Goal: Task Accomplishment & Management: Understand process/instructions

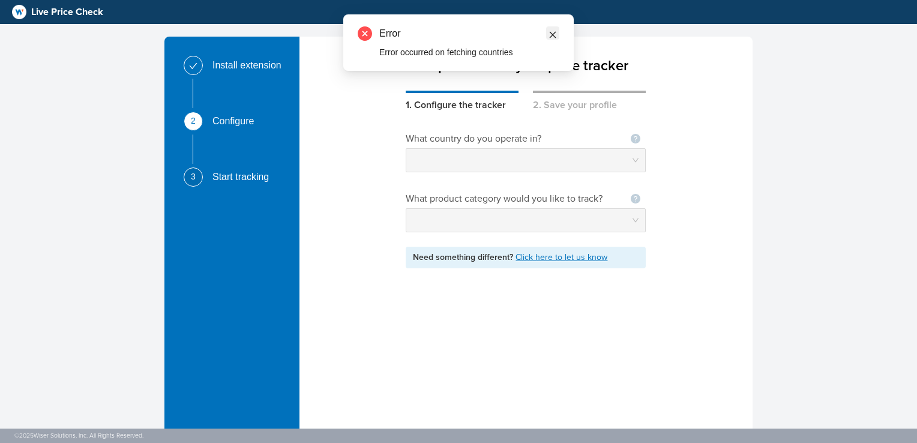
click at [549, 32] on icon "close" at bounding box center [553, 35] width 8 height 8
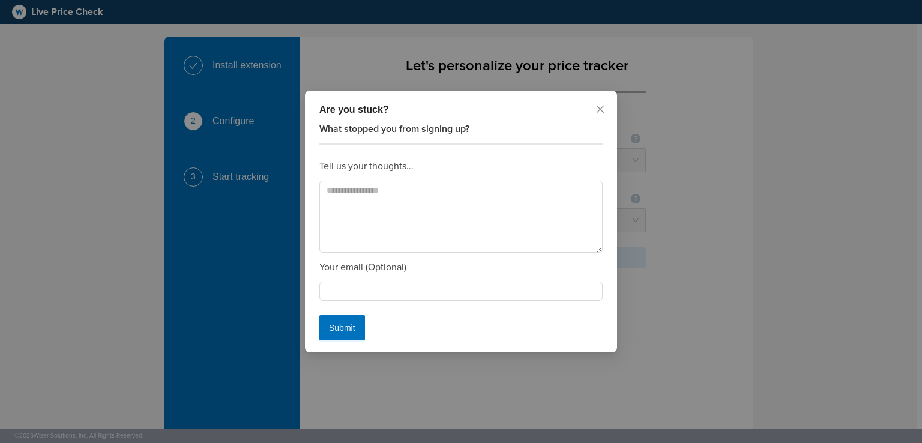
click at [593, 110] on div "Are you stuck?" at bounding box center [460, 110] width 283 height 14
click at [600, 112] on icon "close" at bounding box center [600, 109] width 10 height 10
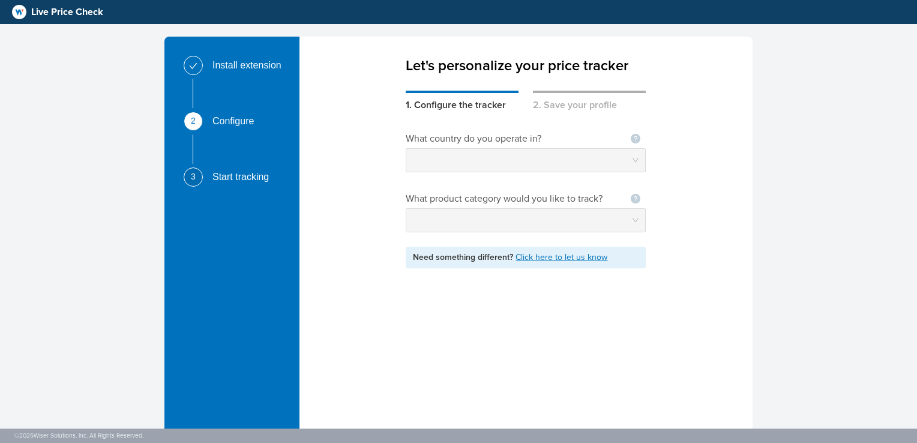
click at [573, 110] on div "2. Save your profile" at bounding box center [589, 102] width 113 height 22
click at [454, 109] on div "1. Configure the tracker" at bounding box center [462, 102] width 113 height 22
click at [540, 260] on link "Click here to let us know" at bounding box center [562, 257] width 92 height 10
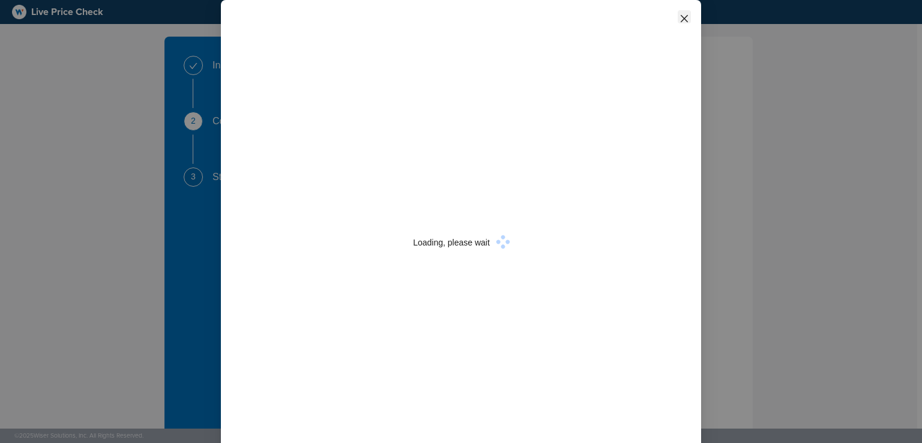
click at [681, 23] on icon "close" at bounding box center [684, 19] width 10 height 10
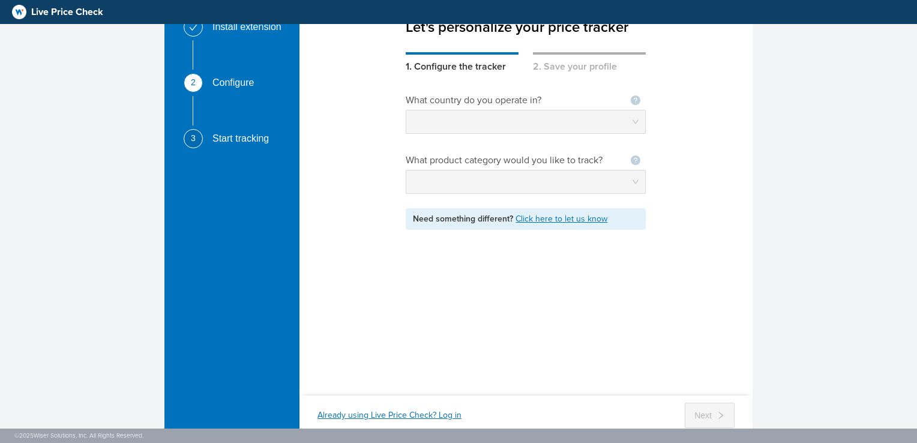
scroll to position [67, 0]
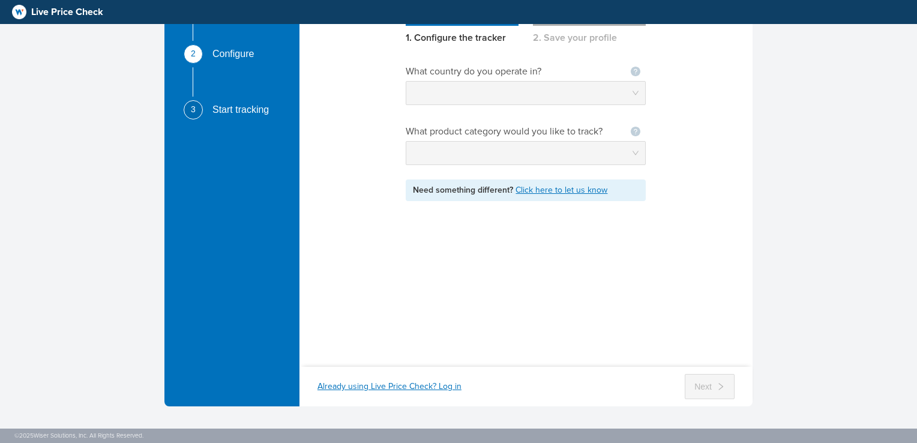
click at [382, 389] on div "Already using Live Price Check? Log in" at bounding box center [389, 386] width 144 height 12
